Goal: Navigation & Orientation: Find specific page/section

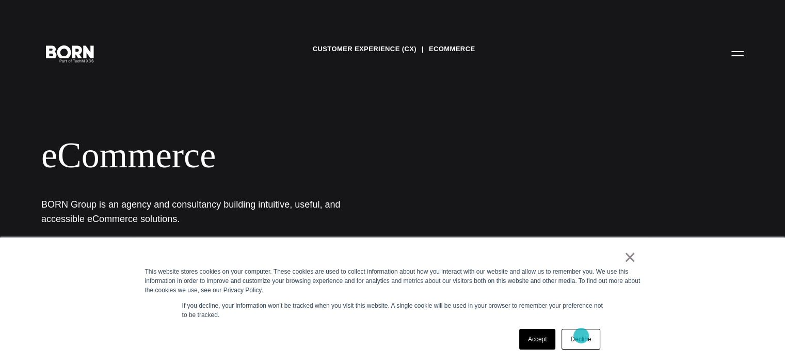
click at [581, 335] on link "Decline" at bounding box center [580, 339] width 38 height 21
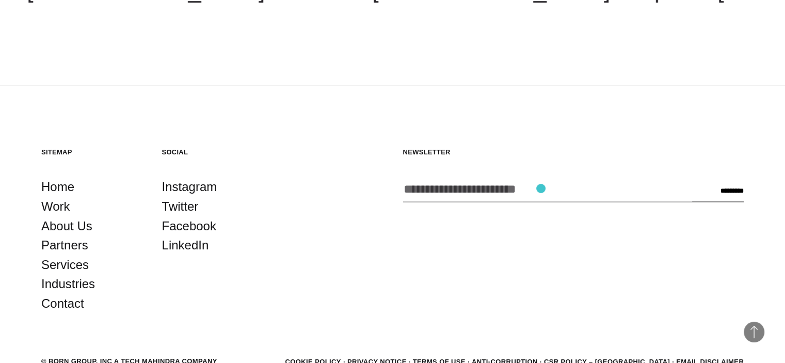
scroll to position [1600, 0]
click at [71, 285] on link "Industries" at bounding box center [68, 283] width 54 height 20
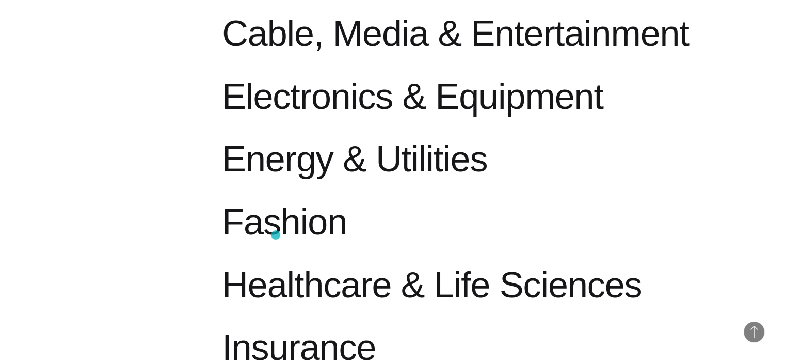
scroll to position [749, 0]
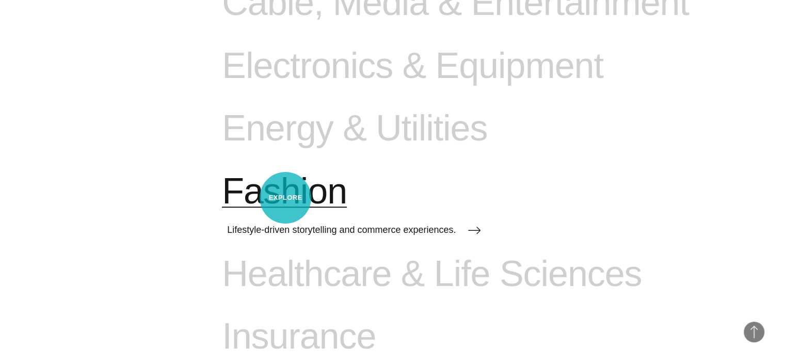
click at [285, 198] on span "Fashion" at bounding box center [284, 191] width 125 height 42
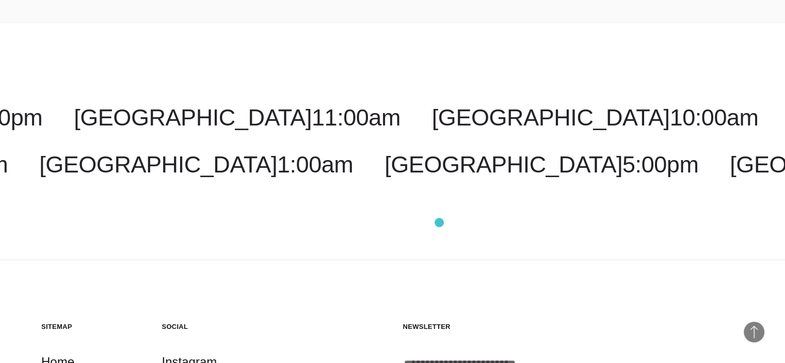
scroll to position [2529, 0]
